Goal: Information Seeking & Learning: Learn about a topic

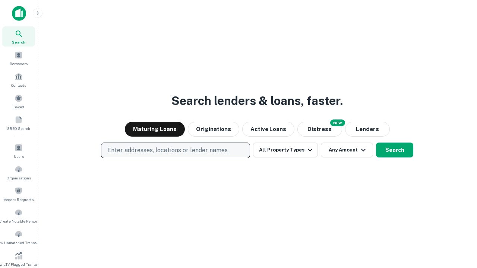
click at [175, 150] on p "Enter addresses, locations or lender names" at bounding box center [167, 150] width 120 height 9
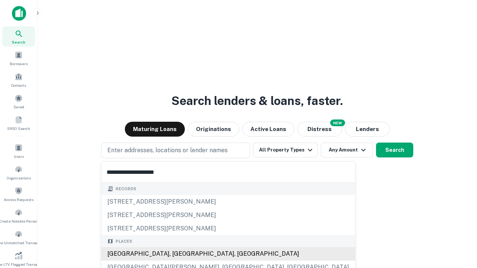
click at [178, 254] on div "Santa Monica, CA, USA" at bounding box center [228, 253] width 254 height 13
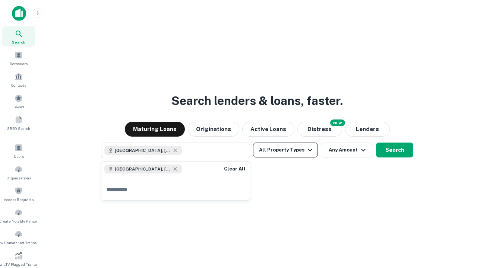
click at [285, 150] on button "All Property Types" at bounding box center [285, 150] width 65 height 15
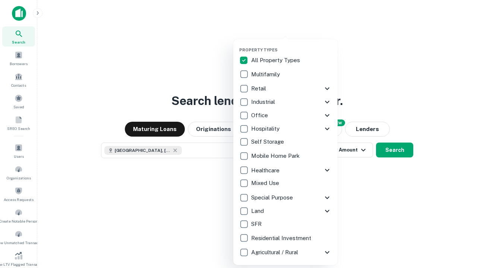
click at [291, 45] on button "button" at bounding box center [291, 45] width 104 height 0
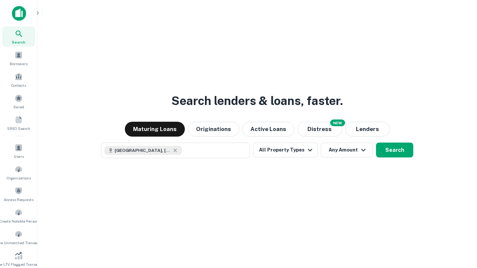
scroll to position [12, 0]
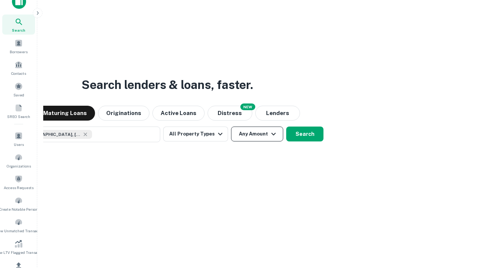
click at [231, 127] on button "Any Amount" at bounding box center [257, 134] width 52 height 15
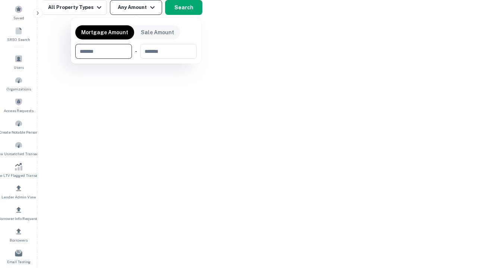
type input "*******"
click at [136, 59] on button "button" at bounding box center [135, 59] width 121 height 0
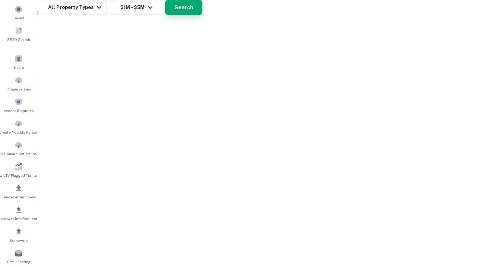
click at [202, 15] on button "Search" at bounding box center [183, 7] width 37 height 15
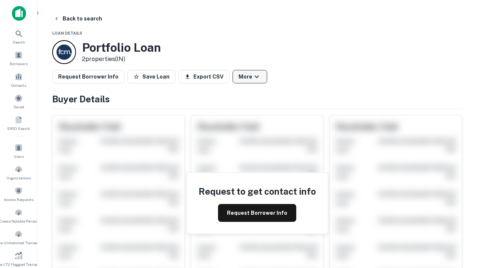
click at [250, 77] on button "More" at bounding box center [249, 76] width 35 height 13
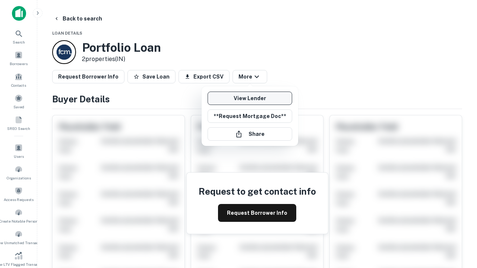
click at [250, 98] on link "View Lender" at bounding box center [249, 98] width 85 height 13
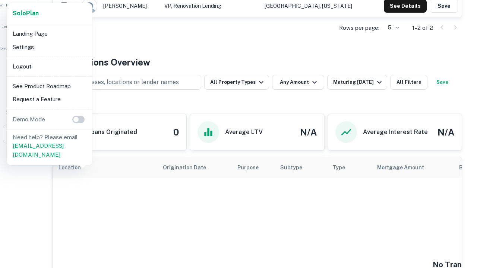
click at [49, 66] on li "Logout" at bounding box center [50, 66] width 80 height 13
